Goal: Ask a question

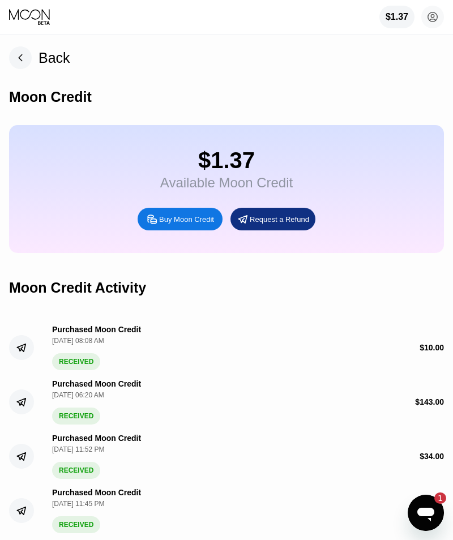
click at [437, 18] on icon at bounding box center [433, 17] width 10 height 10
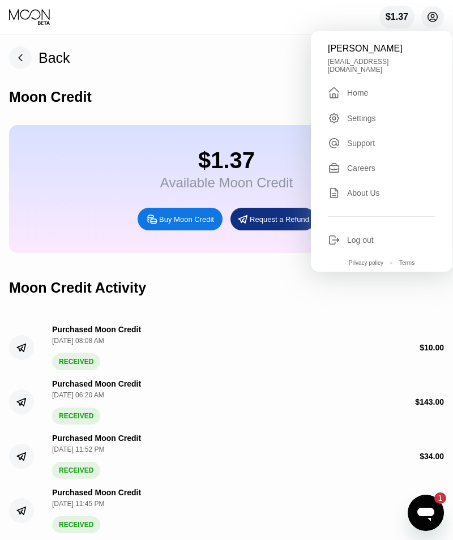
click at [341, 385] on div "Purchased Moon Credit [DATE] 06:20 AM RECEIVED $ 143.00" at bounding box center [226, 397] width 434 height 54
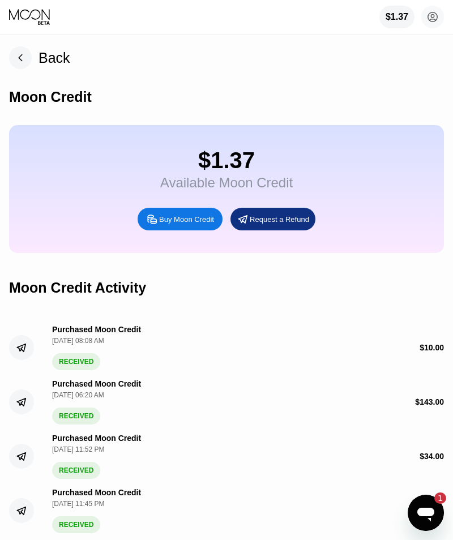
click at [428, 511] on icon "Open messaging window, 1 unread message" at bounding box center [425, 514] width 17 height 14
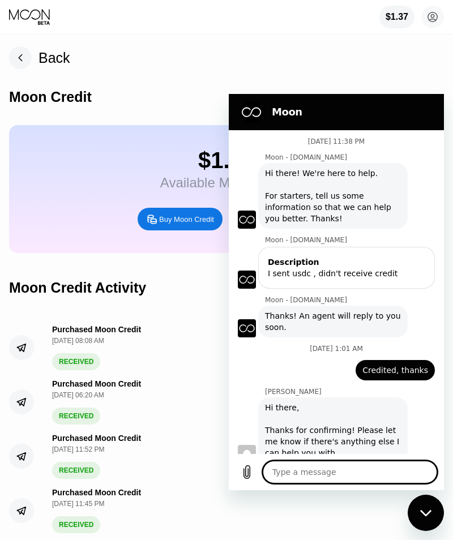
type textarea "x"
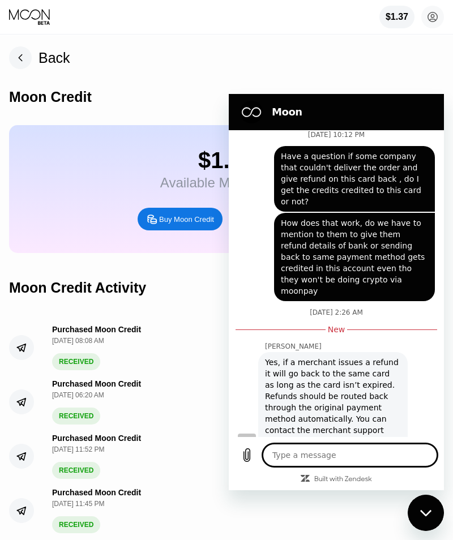
scroll to position [344, 0]
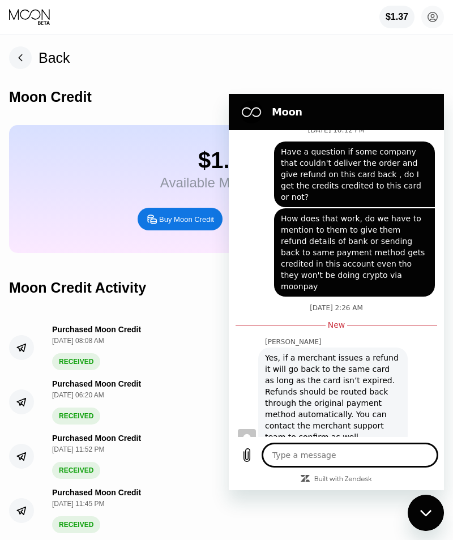
click at [320, 452] on textarea at bounding box center [349, 455] width 174 height 23
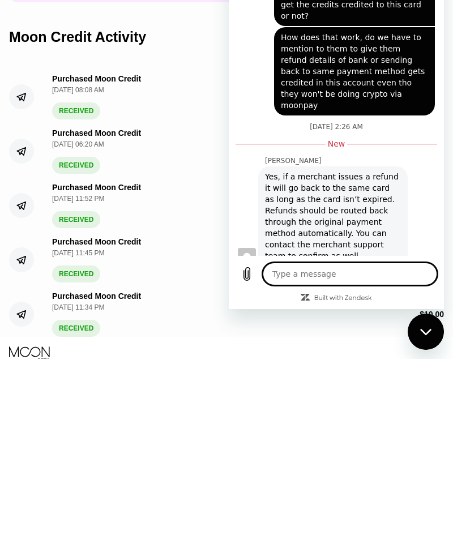
scroll to position [94, 0]
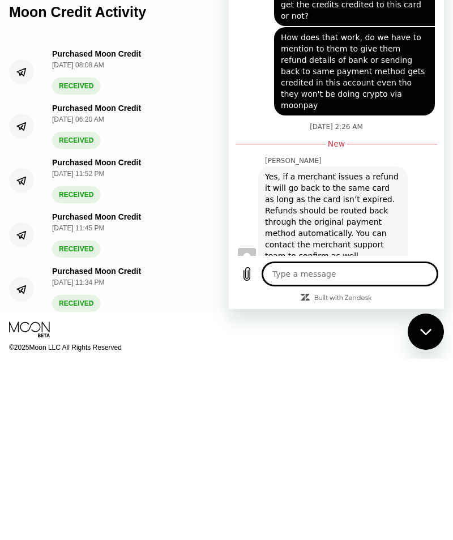
type textarea "O"
type textarea "x"
type textarea "Oh"
type textarea "x"
type textarea "Oh"
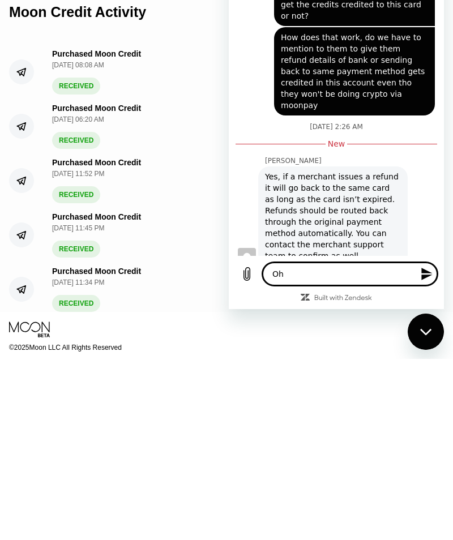
type textarea "x"
type textarea "Oh o"
type textarea "x"
type textarea "Oh ok"
type textarea "x"
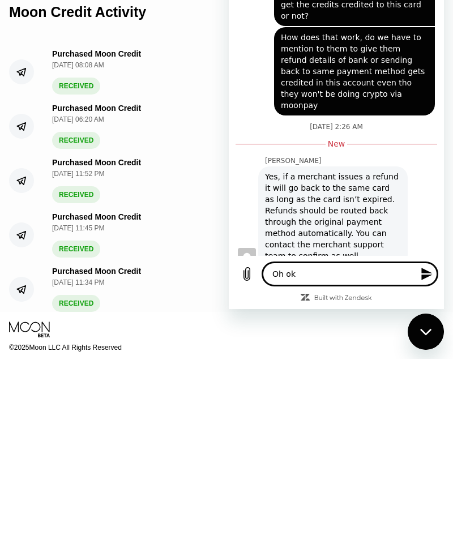
type textarea "Oh oka"
type textarea "x"
type textarea "Oh okay"
type textarea "x"
type textarea "Oh okay t"
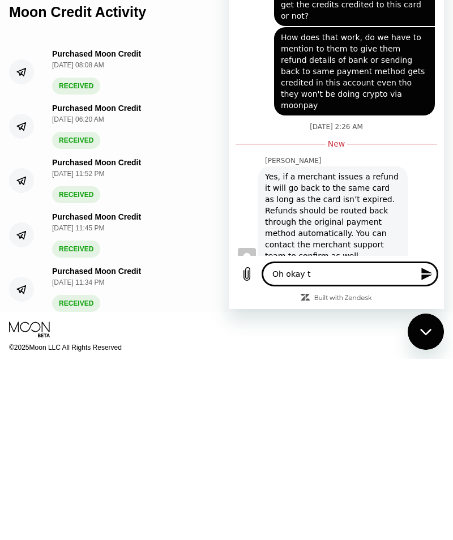
type textarea "x"
type textarea "Oh okay th"
type textarea "x"
type textarea "Oh okay thw"
type textarea "x"
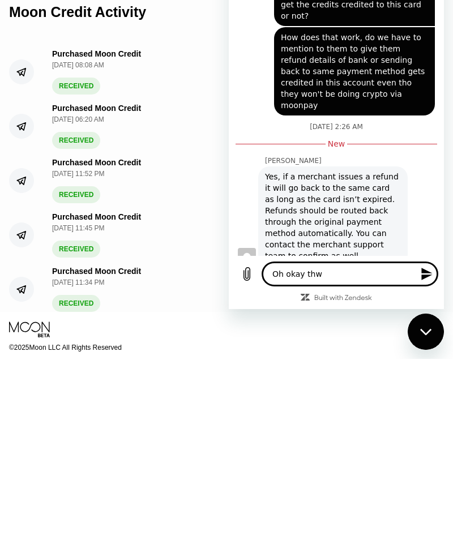
type textarea "Oh okay thwn"
type textarea "x"
type textarea "Oh okay thanks"
type textarea "x"
type textarea "Oh okay thanks s"
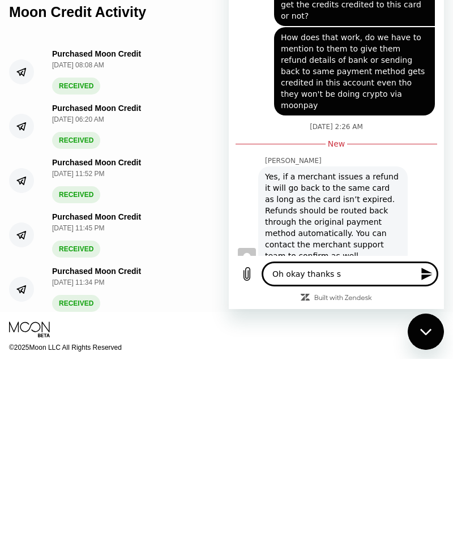
type textarea "x"
type textarea "Oh okay thanks so"
type textarea "x"
type textarea "Oh okay thanks so"
type textarea "x"
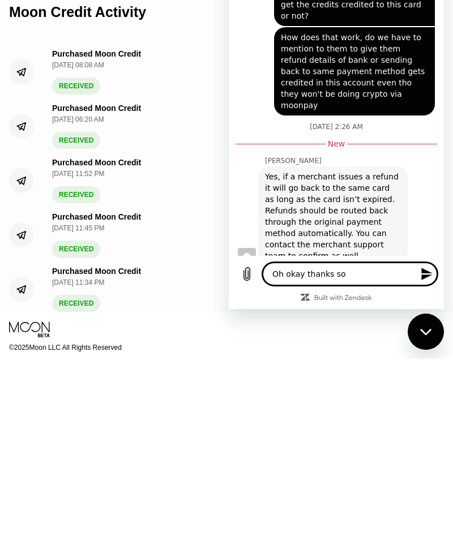
type textarea "Oh okay thanks so t"
type textarea "x"
type textarea "Oh okay thanks so th"
type textarea "x"
type textarea "Oh okay thanks so ths"
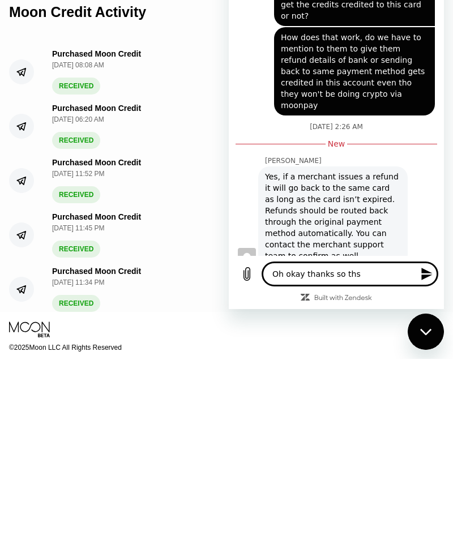
type textarea "x"
type textarea "Oh okay thanks so thst"
type textarea "x"
type textarea "Oh okay thanks so they"
type textarea "x"
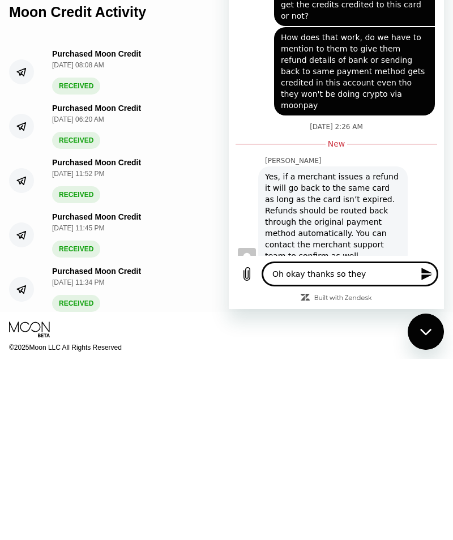
type textarea "Oh okay thanks so they m"
type textarea "x"
type textarea "Oh okay thanks so they me"
type textarea "x"
type textarea "Oh okay thanks so they mes"
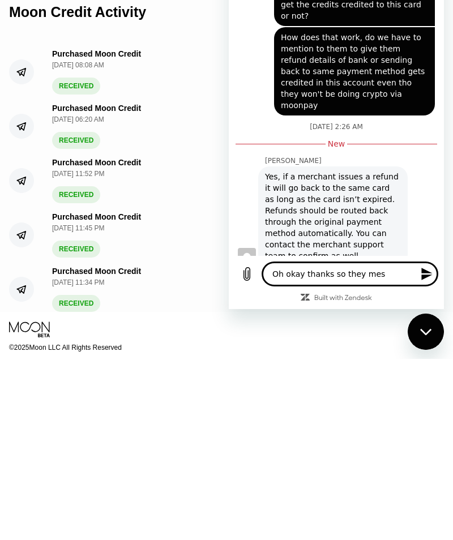
type textarea "x"
type textarea "Oh okay thanks so they mesn"
type textarea "x"
type textarea "Oh okay thanks so they means"
type textarea "x"
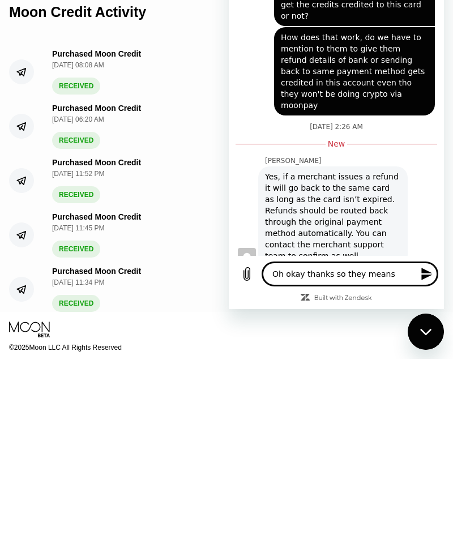
type textarea "Oh okay thanks so they means i"
type textarea "x"
type textarea "Oh okay thanks so they means id"
type textarea "x"
type textarea "Oh okay thanks so they means I'd"
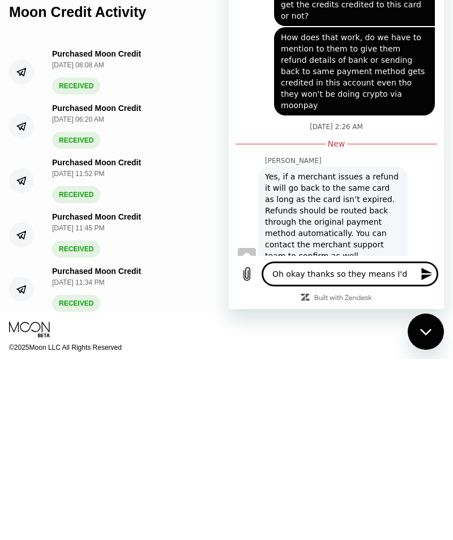
type textarea "x"
type textarea "Oh okay thanks so they means I'd g"
type textarea "x"
type textarea "Oh okay thanks so they means I'd ge"
type textarea "x"
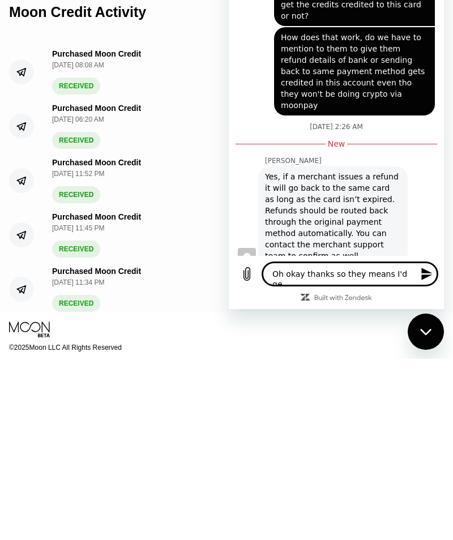
type textarea "Oh okay thanks so they means I'd get"
type textarea "x"
type textarea "Oh okay thanks so they means I'd get"
type textarea "x"
type textarea "Oh okay thanks so they means I'd get t"
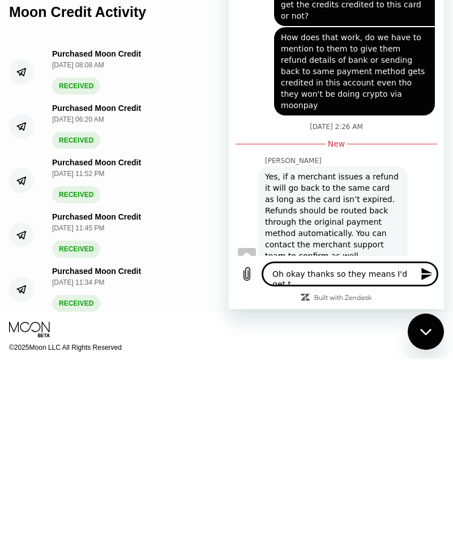
type textarea "x"
type textarea "Oh okay thanks so they means I'd get th"
type textarea "x"
type textarea "Oh okay thanks so they means I'd get the"
type textarea "x"
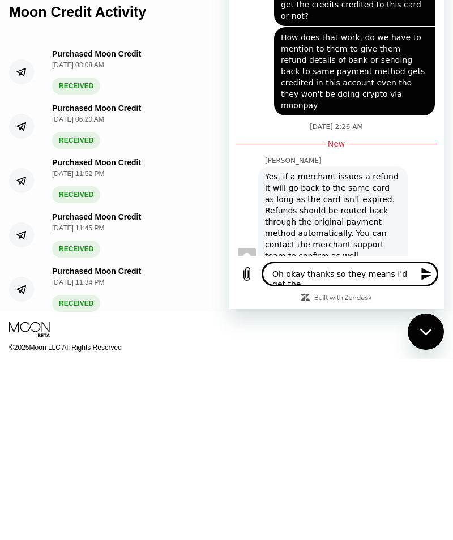
scroll to position [1, 0]
type textarea "Oh okay thanks so they means I'd get the"
type textarea "x"
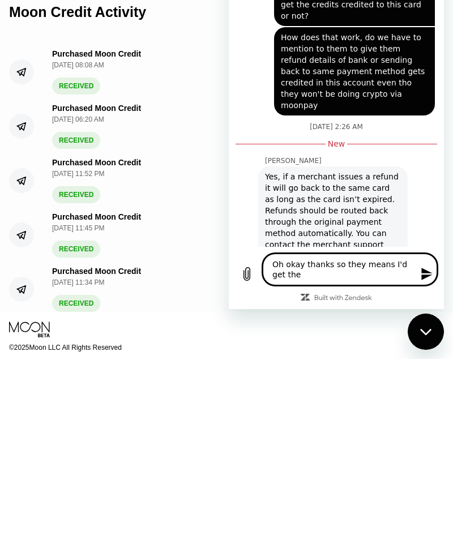
type textarea "Oh okay thanks so they means I'd get the r"
type textarea "x"
type textarea "Oh okay thanks so they means I'd get the re"
type textarea "x"
type textarea "Oh okay thanks so they means I'd get the ref"
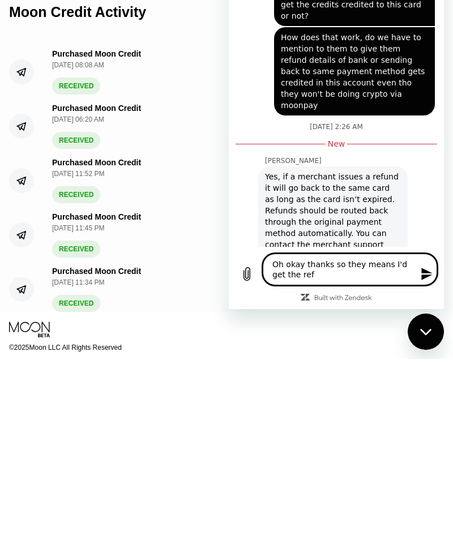
type textarea "x"
type textarea "Oh okay thanks so they means I'd get the refu"
type textarea "x"
type textarea "Oh okay thanks so they means I'd get the refund"
type textarea "x"
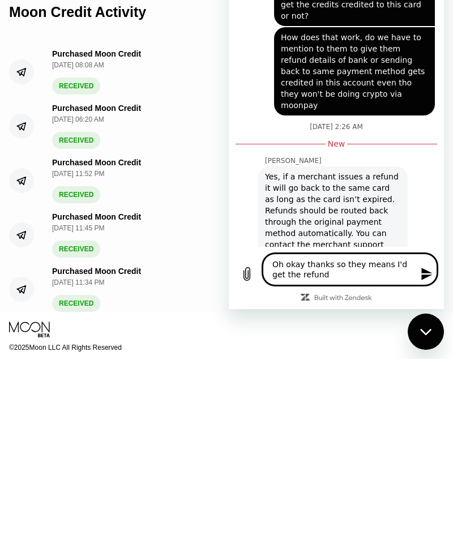
type textarea "Oh okay thanks so they means I'd get the refund i"
type textarea "x"
type textarea "Oh okay thanks so they means I'd get the refund in"
type textarea "x"
type textarea "Oh okay thanks so they means I'd get the refund in"
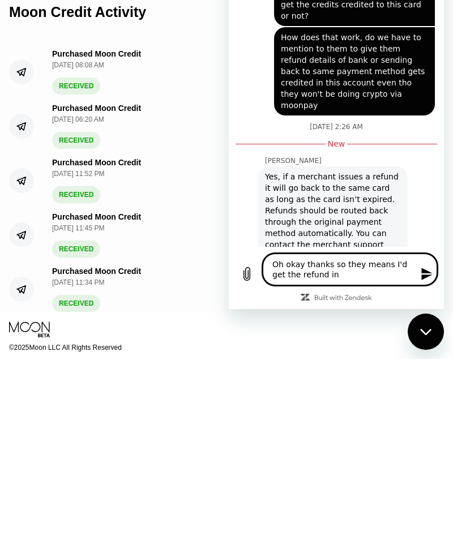
type textarea "x"
type textarea "Oh okay thanks so they means I'd get the refund in t"
type textarea "x"
type textarea "Oh okay thanks so they means I'd get the refund in th"
type textarea "x"
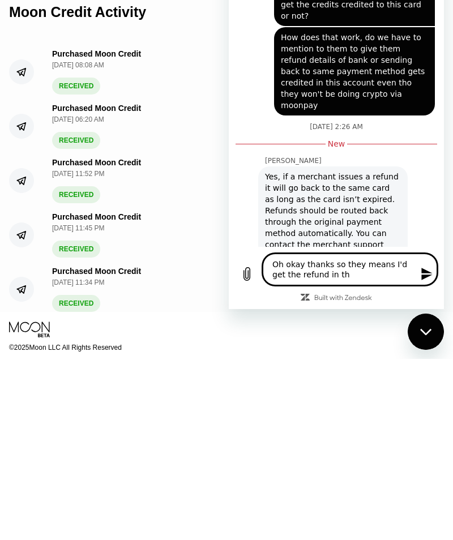
type textarea "Oh okay thanks so they means I'd get the refund in ths"
type textarea "x"
type textarea "Oh okay thanks so they means I'd get the refund in thst"
type textarea "x"
type textarea "Oh okay thanks so they means I'd get the refund in that"
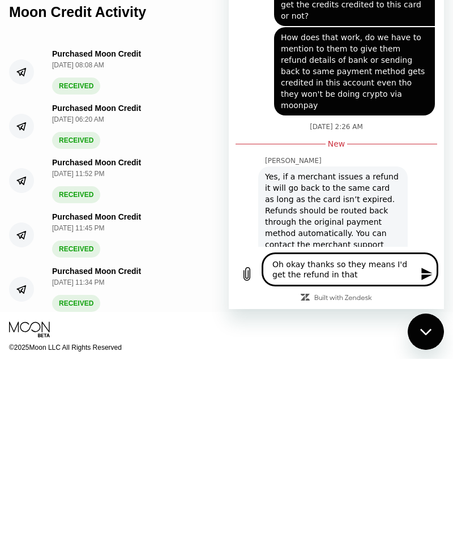
type textarea "x"
type textarea "Oh okay thanks so they means I'd get the refund in that v"
type textarea "x"
type textarea "Oh okay thanks so they means I'd get the refund in that vi"
type textarea "x"
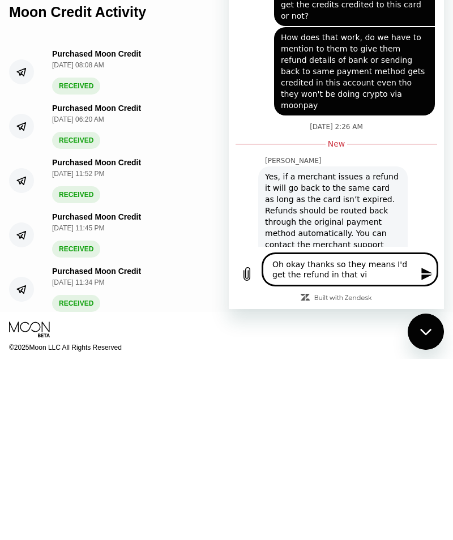
type textarea "Oh okay thanks so they means I'd get the refund in that vis"
type textarea "x"
type textarea "Oh okay thanks so they means I'd get the refund in that visa"
type textarea "x"
type textarea "Oh okay thanks so they means I'd get the refund in that visa"
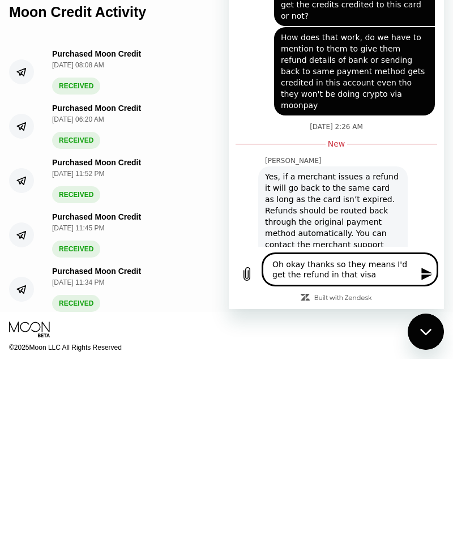
type textarea "x"
type textarea "Oh okay thanks so they means I'd get the refund in that visa c"
type textarea "x"
type textarea "Oh okay thanks so they means I'd get the refund in that visa ca"
type textarea "x"
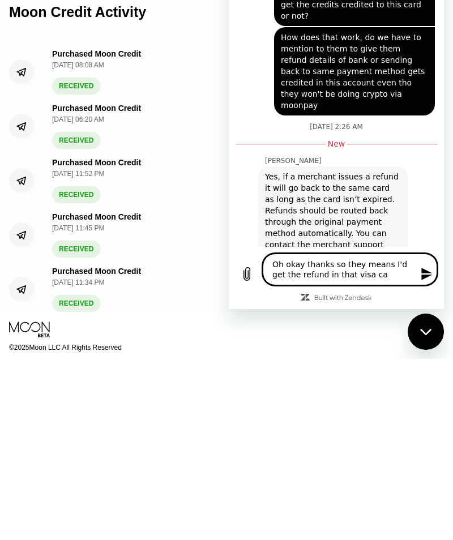
type textarea "Oh okay thanks so they means I'd get the refund in that visa car"
type textarea "x"
type textarea "Oh okay thanks so they means I'd get the refund in that visa card"
type textarea "x"
type textarea "Oh okay thanks so they means I'd get the refund in that visa card"
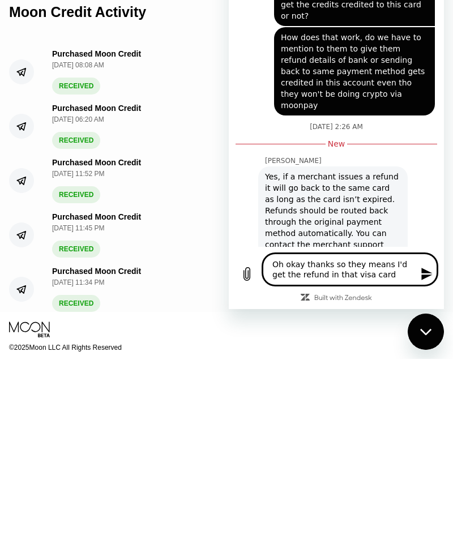
type textarea "x"
type textarea "Oh okay thanks so they means I'd get the refund in that visa card t"
type textarea "x"
type textarea "Oh okay thanks so they means I'd get the refund in that visa card th"
type textarea "x"
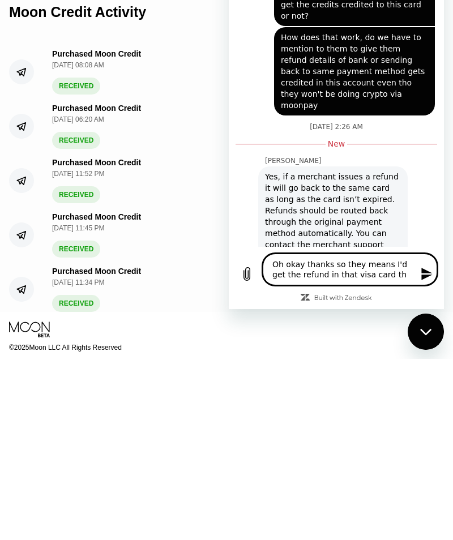
type textarea "Oh okay thanks so they means I'd get the refund in that visa card ths"
type textarea "x"
type textarea "Oh okay thanks so they means I'd get the refund in that visa card thst"
type textarea "x"
type textarea "Oh okay thanks so they means I'd get the refund in that visa card that"
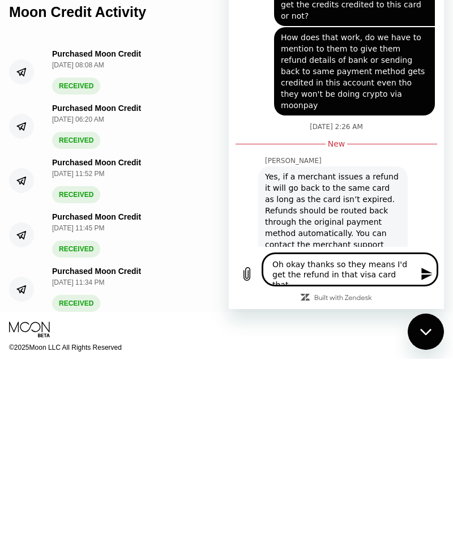
type textarea "x"
type textarea "Oh okay thanks so they means I'd get the refund in that visa card that c"
type textarea "x"
type textarea "Oh okay thanks so they means I'd get the refund in that visa card that ca"
type textarea "x"
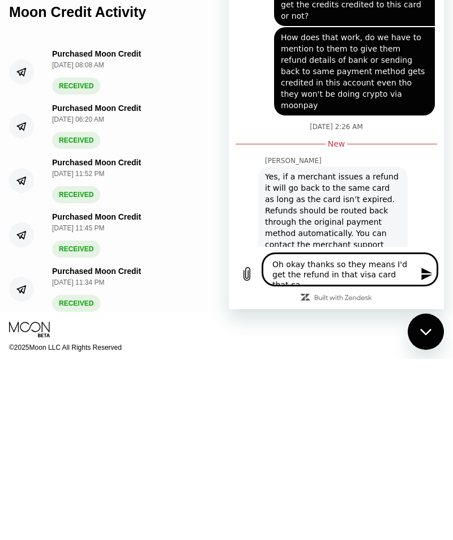
type textarea "Oh okay thanks so they means I'd get the refund in that visa card that can"
type textarea "x"
type textarea "Oh okay thanks so they means I'd get the refund in that visa card that can"
type textarea "x"
type textarea "Oh okay thanks so they means I'd get the refund in that visa card that can b"
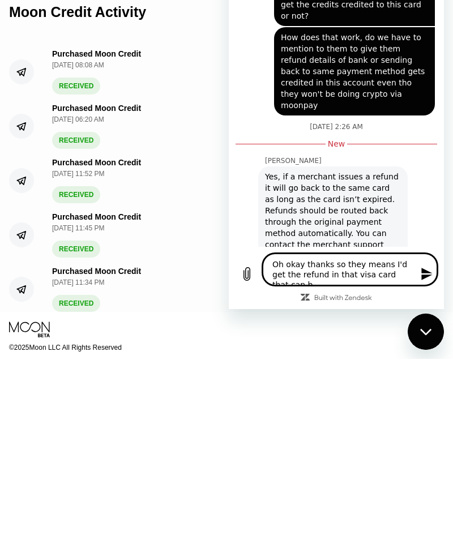
type textarea "x"
type textarea "Oh okay thanks so they means I'd get the refund in that visa card that can be"
type textarea "x"
type textarea "Oh okay thanks so they means I'd get the refund in that visa card that can be"
type textarea "x"
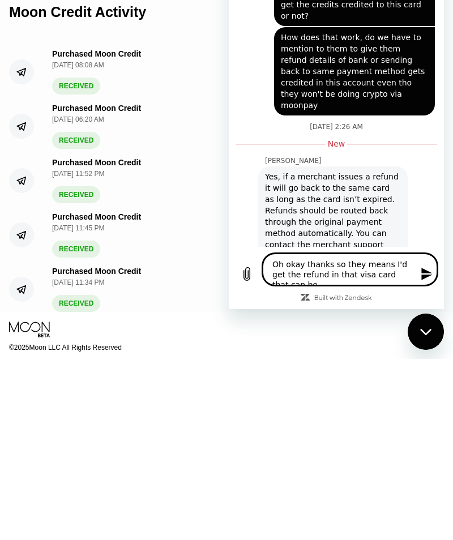
type textarea "Oh okay thanks so they means I'd get the refund in that visa card that can be u"
type textarea "x"
type textarea "Oh okay thanks so they means I'd get the refund in that visa card that can be us"
type textarea "x"
type textarea "Oh okay thanks so they means I'd get the refund in that visa card that can be u…"
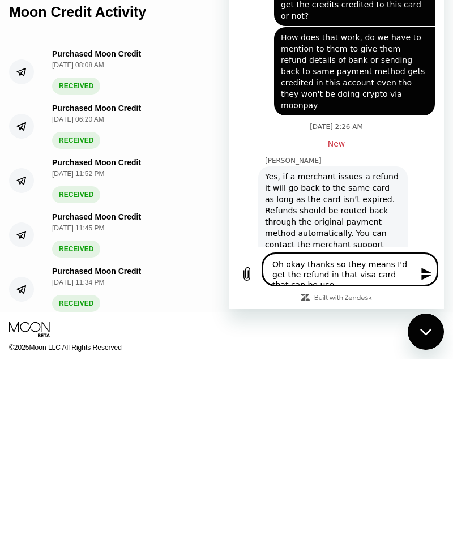
type textarea "x"
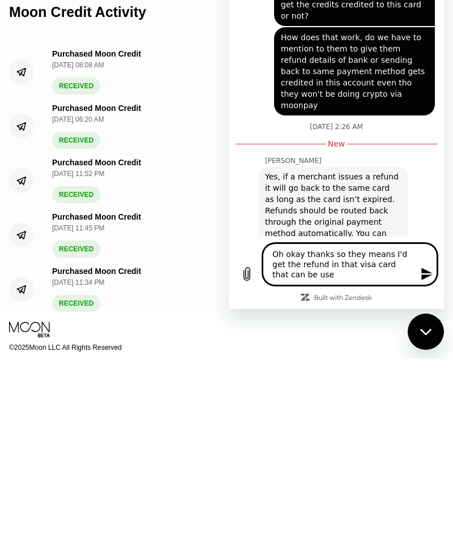
type textarea "Oh okay thanks so they means I'd get the refund in that visa card that can be u…"
type textarea "x"
type textarea "Oh okay thanks so they means I'd get the refund in that visa card that can be u…"
type textarea "x"
type textarea "Oh okay thanks so they means I'd get the refund in that visa card that can be u…"
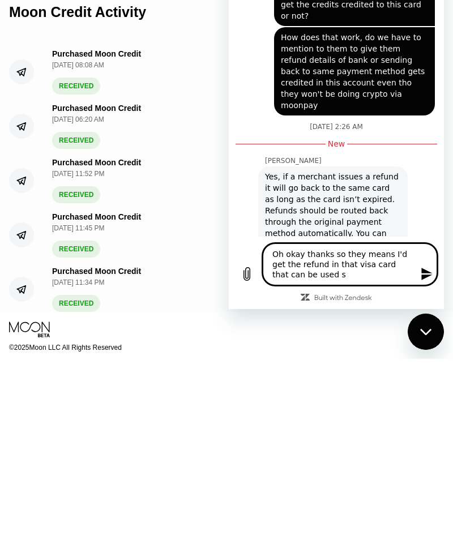
type textarea "x"
type textarea "Oh okay thanks so they means I'd get the refund in that visa card that can be u…"
type textarea "x"
type textarea "Oh okay thanks so they means I'd get the refund in that visa card that can be u…"
type textarea "x"
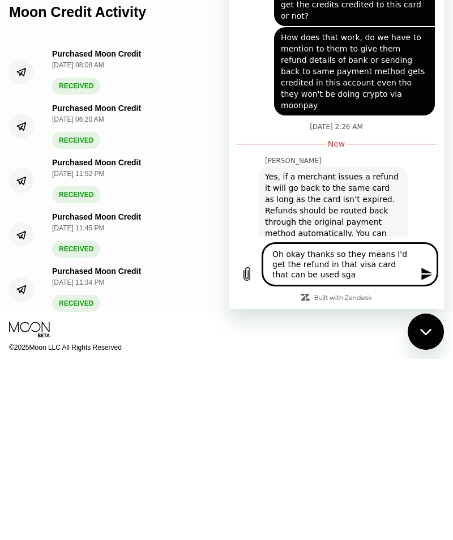
type textarea "Oh okay thanks so they means I'd get the refund in that visa card that can be u…"
type textarea "x"
type textarea "Oh okay thanks so they means I'd get the refund in that visa card that can be u…"
type textarea "x"
type textarea "Oh okay thanks so they means I'd get the refund in that visa card that can be u…"
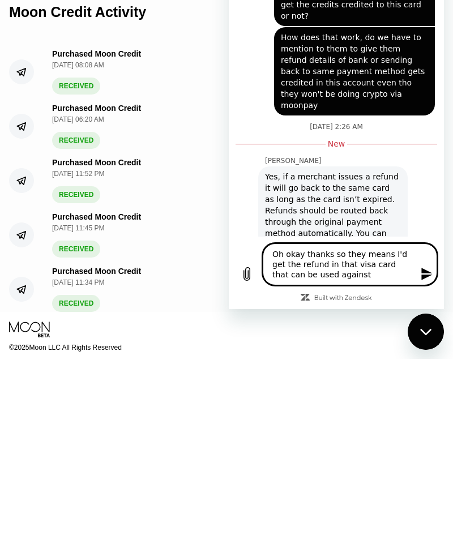
type textarea "x"
type textarea "Oh okay thanks so they means I'd get the refund in that visa card that can be u…"
type textarea "x"
type textarea "Oh okay thanks so they means I'd get the refund in that visa card that can be u…"
type textarea "x"
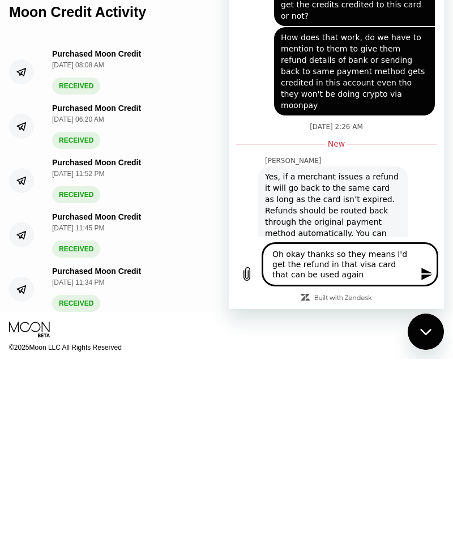
type textarea "Oh okay thanks so they means I'd get the refund in that visa card that can be u…"
type textarea "x"
type textarea "Oh okay thanks so they means I'd get the refund in that visa card that can be u…"
type textarea "x"
type textarea "Oh okay thanks so they means I'd get the refund in that visa card that can be u…"
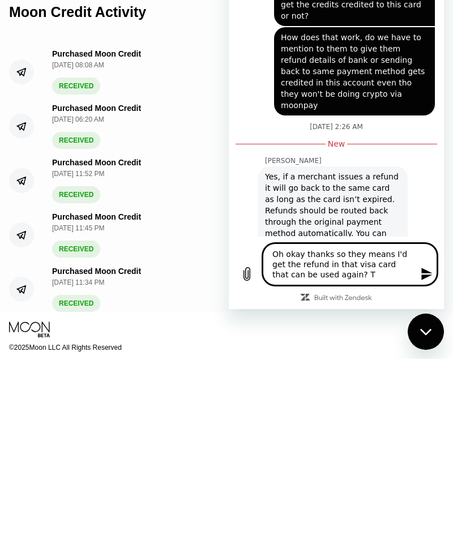
type textarea "x"
type textarea "Oh okay thanks so they means I'd get the refund in that visa card that can be u…"
type textarea "x"
type textarea "Oh okay thanks so they means I'd get the refund in that visa card that can be u…"
type textarea "x"
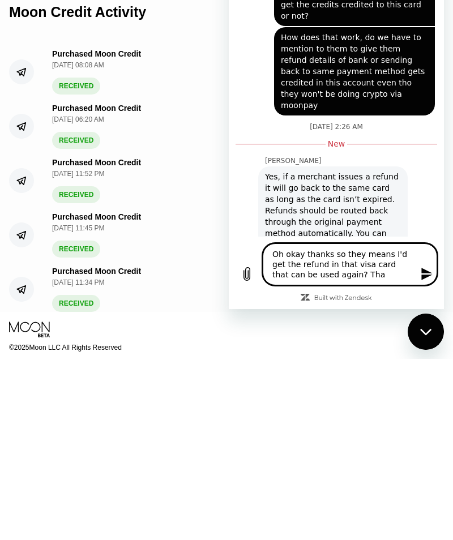
type textarea "Oh okay thanks so they means I'd get the refund in that visa card that can be u…"
type textarea "x"
type textarea "Oh okay thanks so they means I'd get the refund in that visa card that can be u…"
type textarea "x"
type textarea "Oh okay thanks so they means I'd get the refund in that visa card that can be u…"
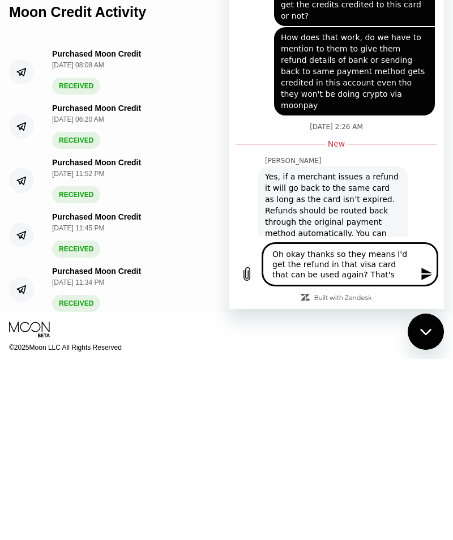
type textarea "x"
type textarea "Oh okay thanks so they means I'd get the refund in that visa card that can be u…"
type textarea "x"
type textarea "Oh okay thanks so they means I'd get the refund in that visa card that can be u…"
type textarea "x"
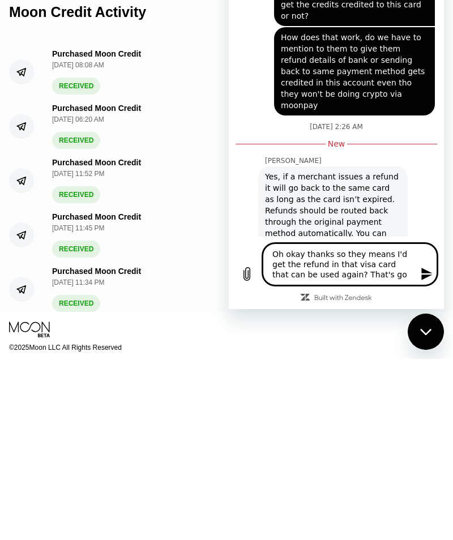
type textarea "Oh okay thanks so they means I'd get the refund in that visa card that can be u…"
type textarea "x"
type textarea "Oh okay thanks so they means I'd get the refund in that visa card that can be u…"
type textarea "x"
type textarea "Oh okay thanks so they means I'd get the refund in that visa card that can be u…"
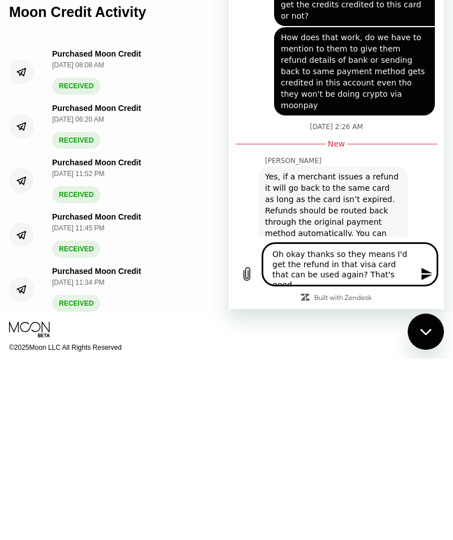
click at [423, 282] on button "Send message" at bounding box center [425, 273] width 23 height 23
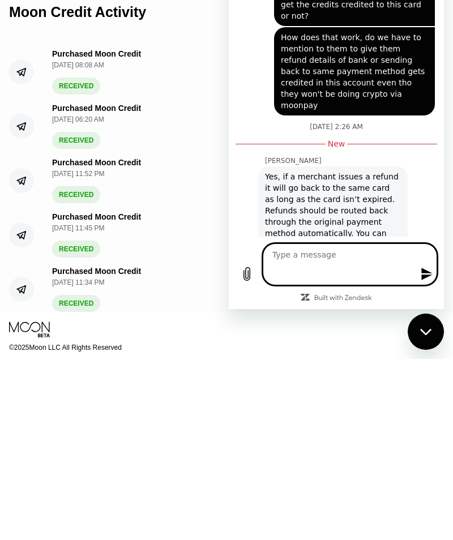
scroll to position [0, 0]
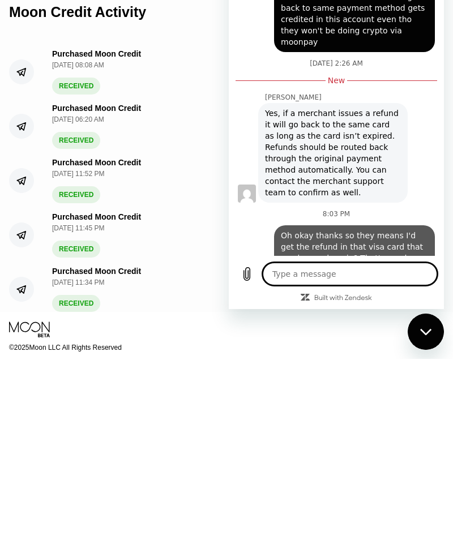
type textarea "x"
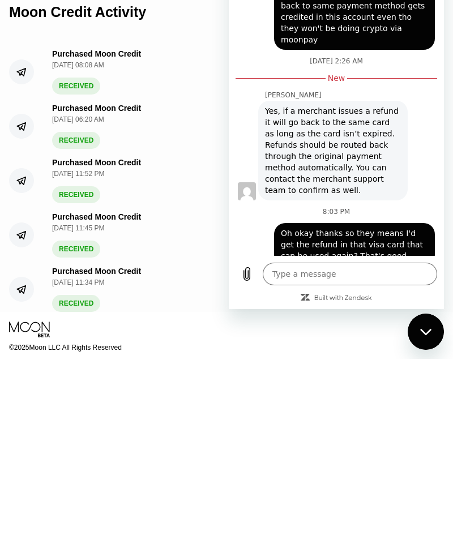
scroll to position [94, 0]
